Goal: Task Accomplishment & Management: Complete application form

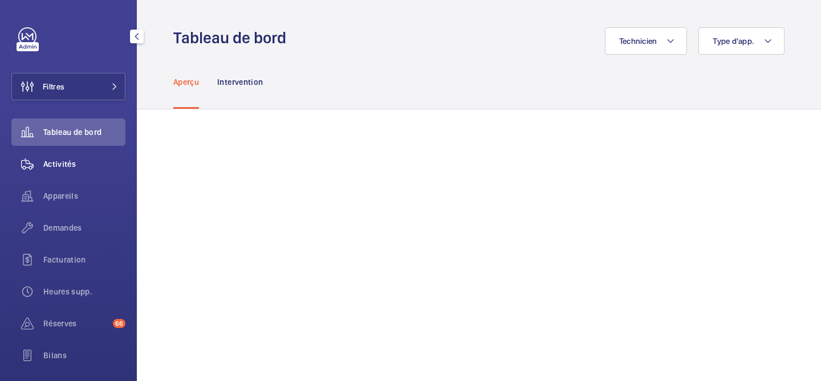
click at [62, 171] on div "Activités" at bounding box center [68, 164] width 114 height 27
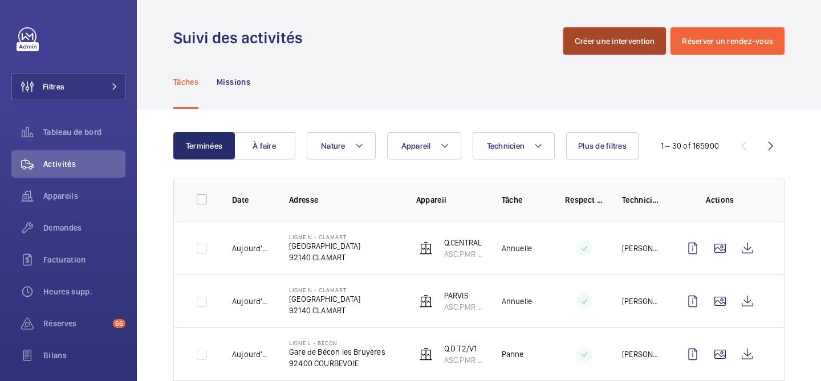
click at [604, 46] on button "Créer une intervention" at bounding box center [614, 40] width 103 height 27
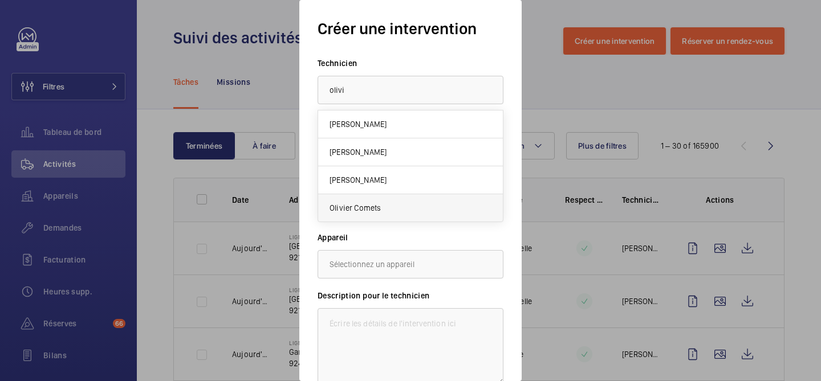
click at [377, 209] on span "Olivier Comets" at bounding box center [356, 207] width 52 height 11
type input "Olivier Comets"
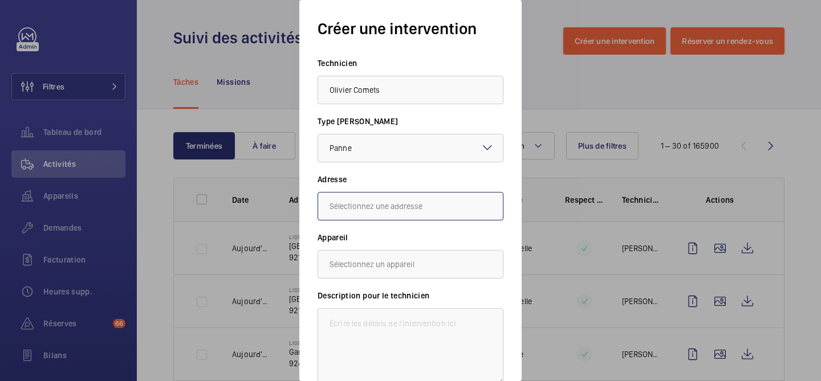
click at [402, 206] on input "text" at bounding box center [411, 206] width 186 height 29
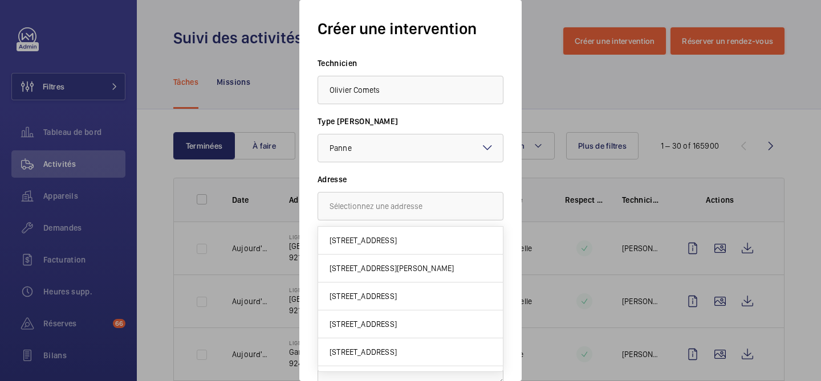
click at [406, 174] on label "Adresse" at bounding box center [411, 179] width 186 height 11
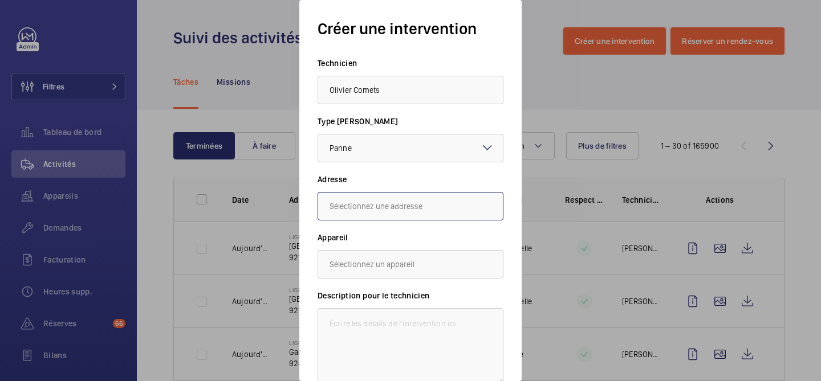
click at [393, 204] on input "text" at bounding box center [411, 206] width 186 height 29
type input "[STREET_ADDRESS][PERSON_NAME]"
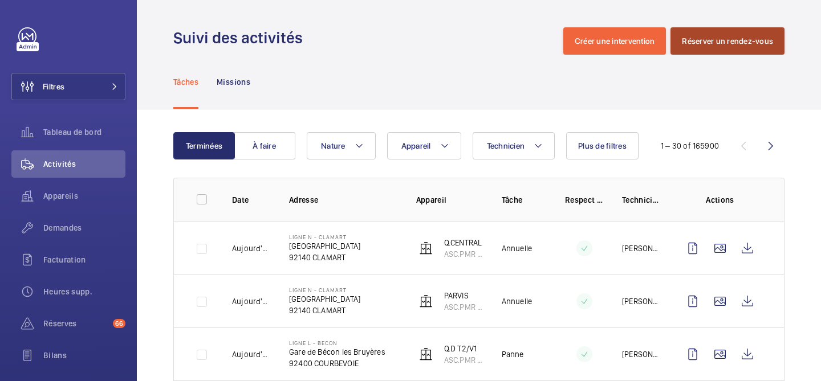
click at [703, 44] on button "Réserver un rendez-vous" at bounding box center [728, 40] width 114 height 27
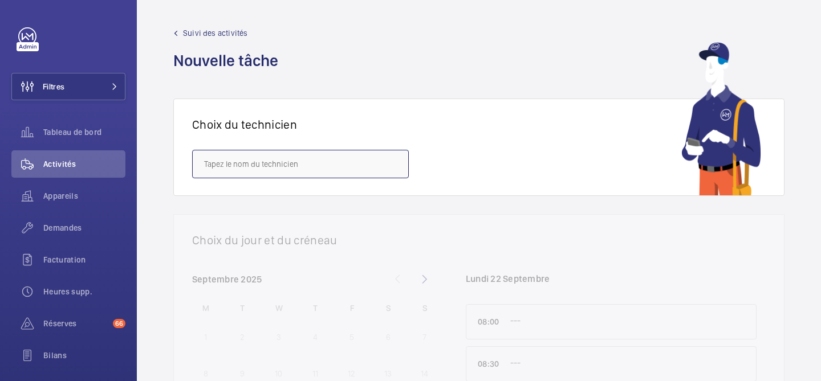
click at [328, 165] on input "text" at bounding box center [300, 164] width 217 height 29
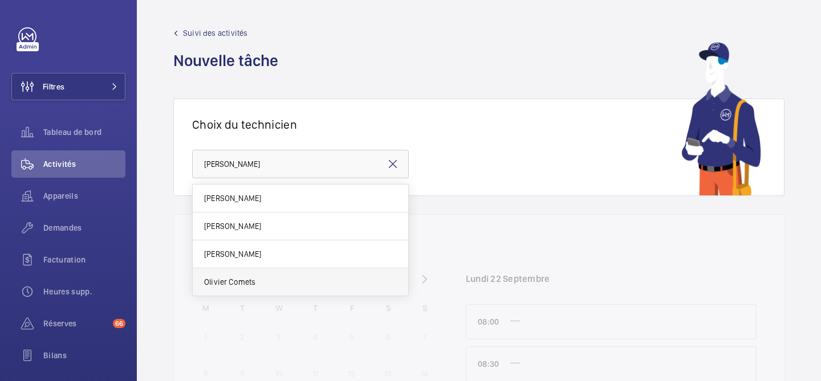
click at [242, 277] on span "Olivier Comets" at bounding box center [230, 282] width 52 height 11
type input "Olivier Comets"
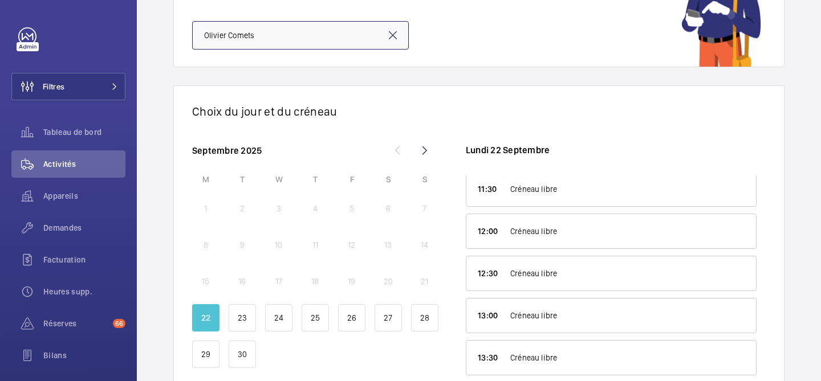
scroll to position [371, 0]
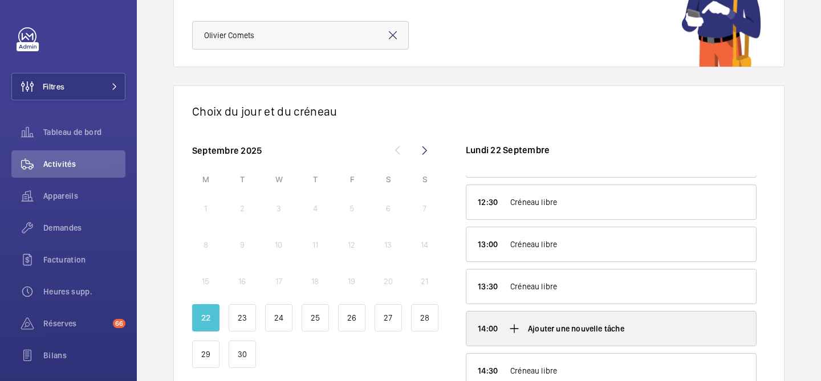
click at [512, 330] on mat-icon at bounding box center [514, 329] width 14 height 14
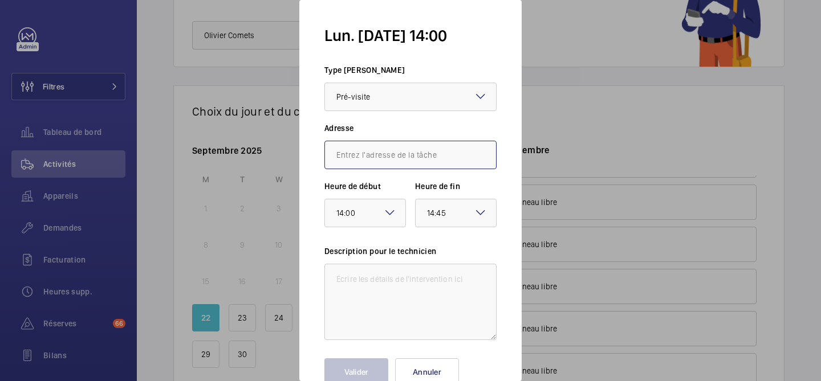
click at [364, 165] on input "text" at bounding box center [410, 155] width 172 height 29
click at [388, 190] on span "[STREET_ADDRESS][PERSON_NAME]" at bounding box center [398, 189] width 124 height 11
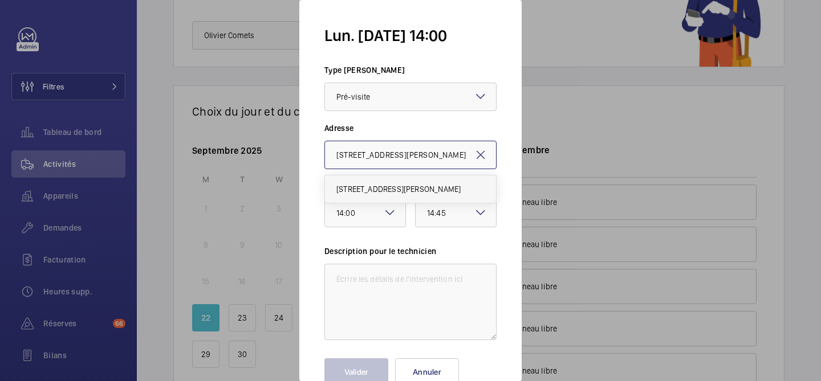
type input "[STREET_ADDRESS][PERSON_NAME]"
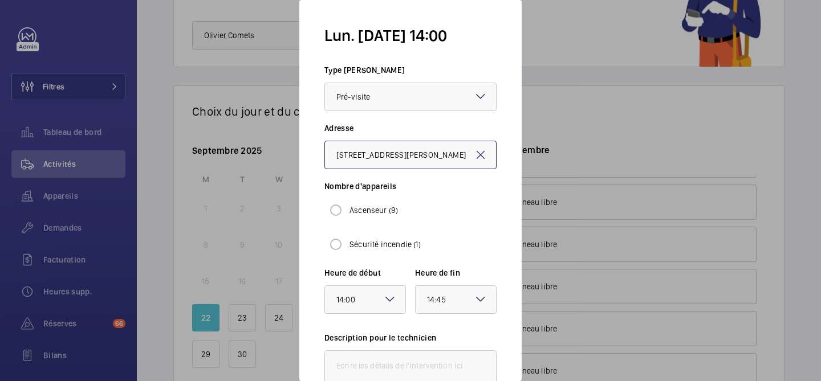
scroll to position [0, 68]
click at [339, 247] on input "Sécurité incendie (1)" at bounding box center [335, 244] width 23 height 23
radio input "true"
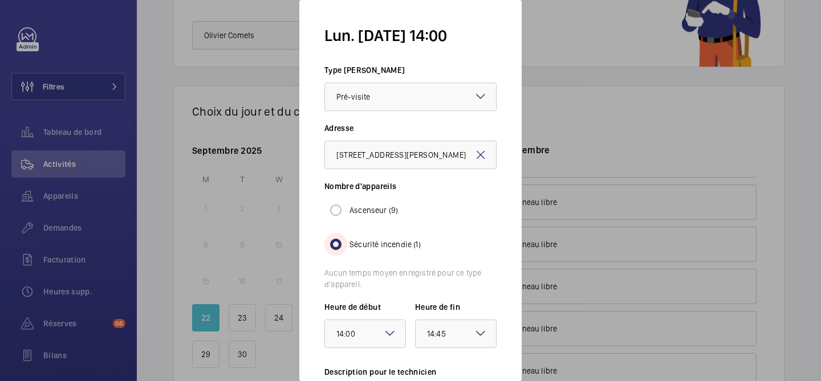
scroll to position [151, 0]
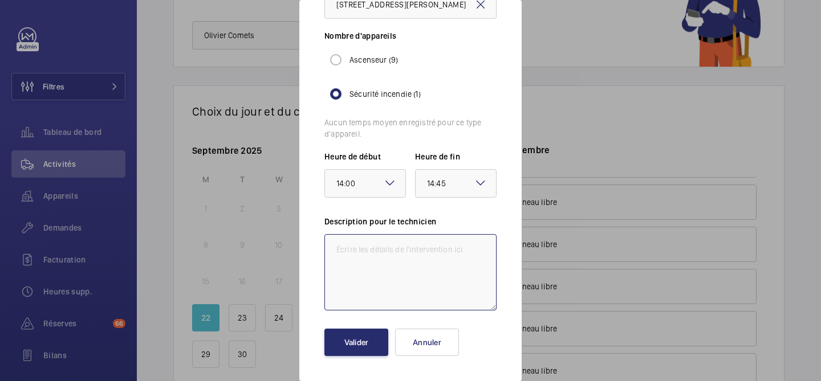
click at [431, 257] on textarea at bounding box center [410, 272] width 172 height 76
type textarea "Hello quantitatif eenvoyé"
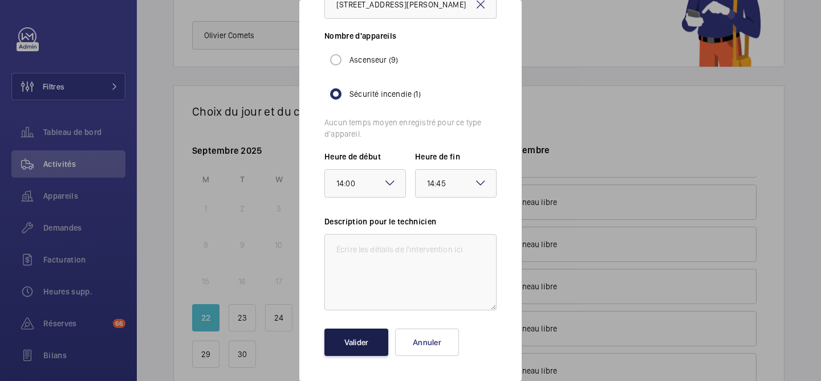
click at [361, 341] on button "Valider" at bounding box center [356, 342] width 64 height 27
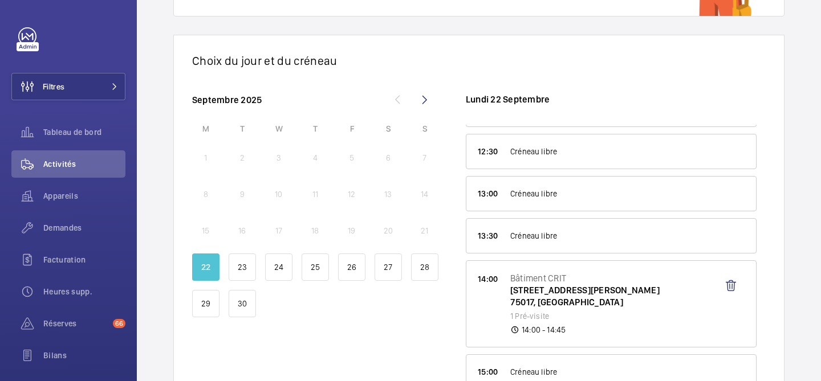
scroll to position [208, 0]
